Goal: Information Seeking & Learning: Understand process/instructions

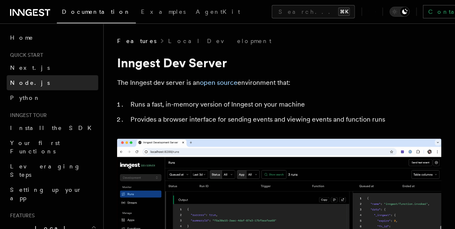
click at [38, 83] on link "Node.js" at bounding box center [53, 82] width 92 height 15
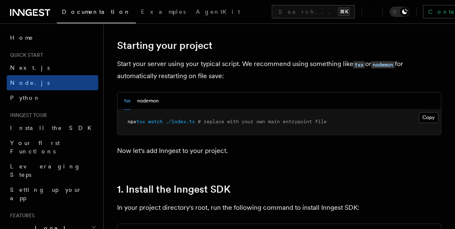
scroll to position [158, 0]
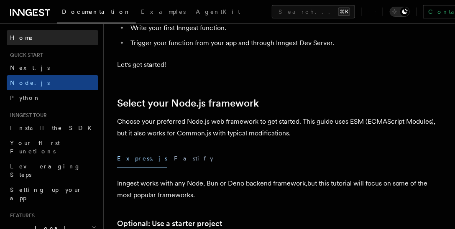
click at [44, 37] on link "Home" at bounding box center [53, 37] width 92 height 15
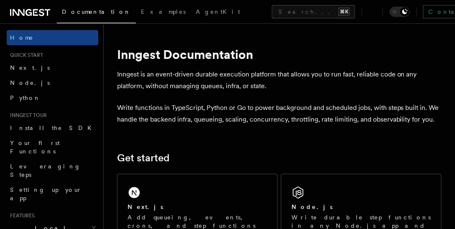
click at [33, 7] on link at bounding box center [30, 12] width 40 height 12
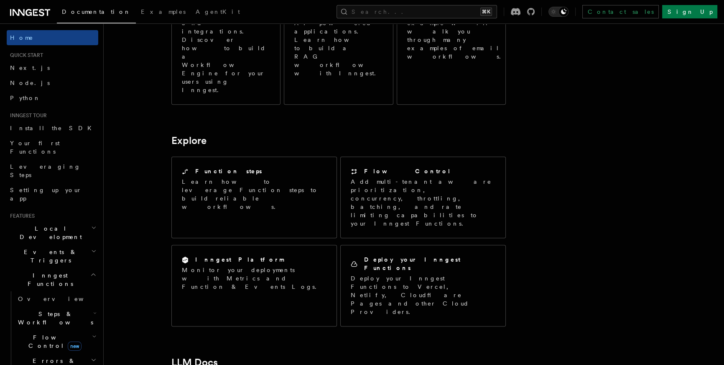
scroll to position [579, 0]
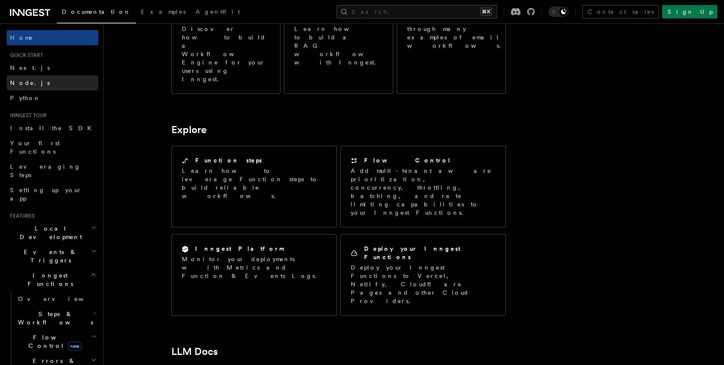
click at [46, 76] on link "Node.js" at bounding box center [53, 82] width 92 height 15
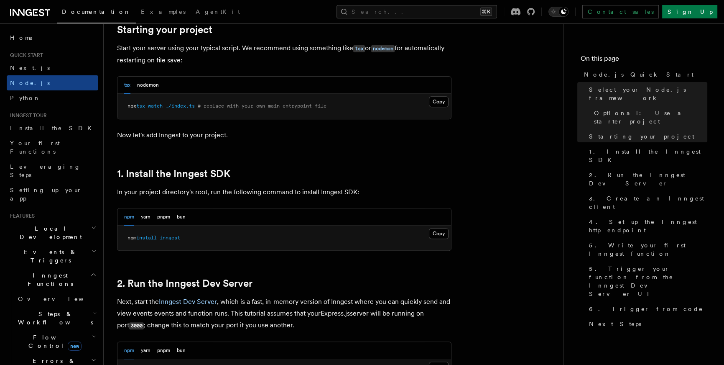
scroll to position [425, 0]
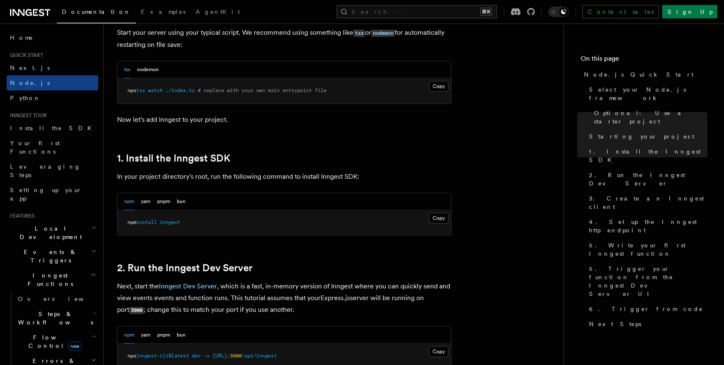
click at [166, 221] on span "inngest" at bounding box center [170, 222] width 20 height 6
copy span "inngest"
